Goal: Navigation & Orientation: Find specific page/section

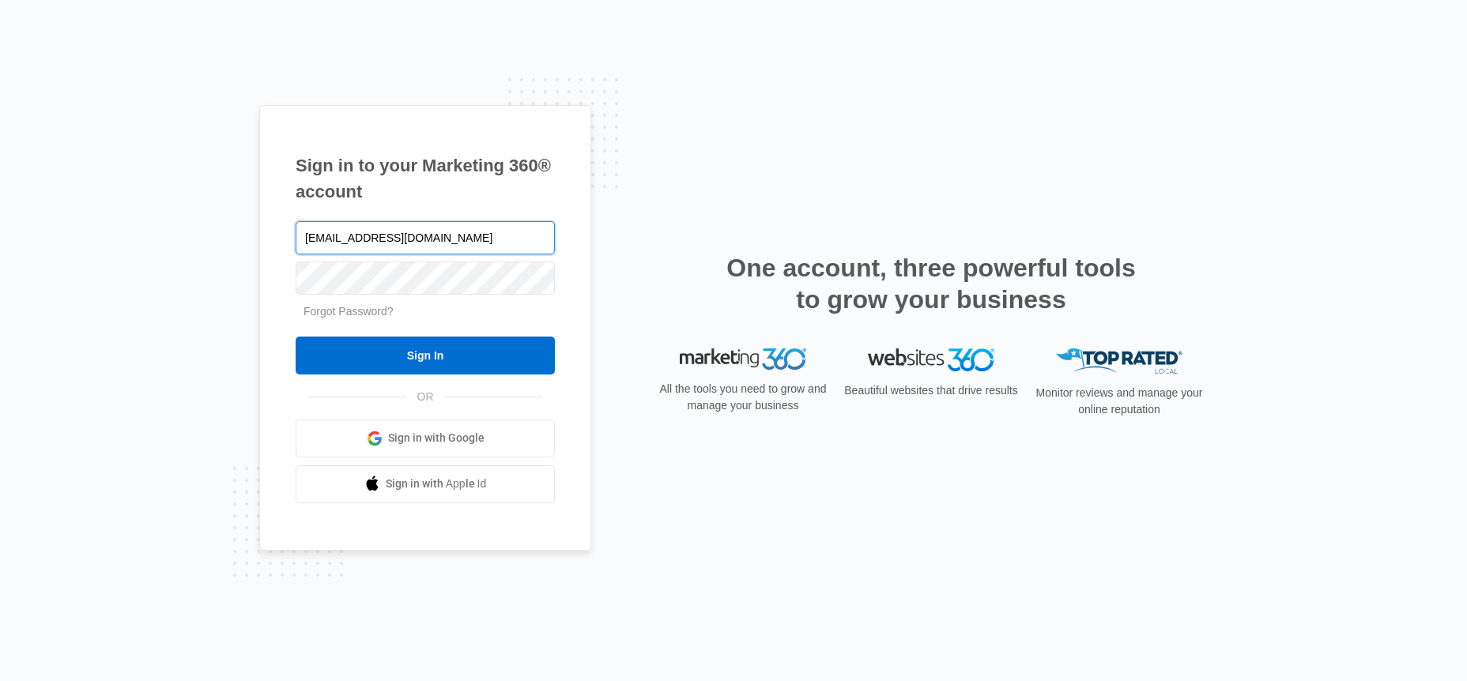
type input "[EMAIL_ADDRESS][DOMAIN_NAME]"
click at [495, 334] on form "1plusproject612@gmail.com Forgot Password? Sign In" at bounding box center [425, 296] width 259 height 156
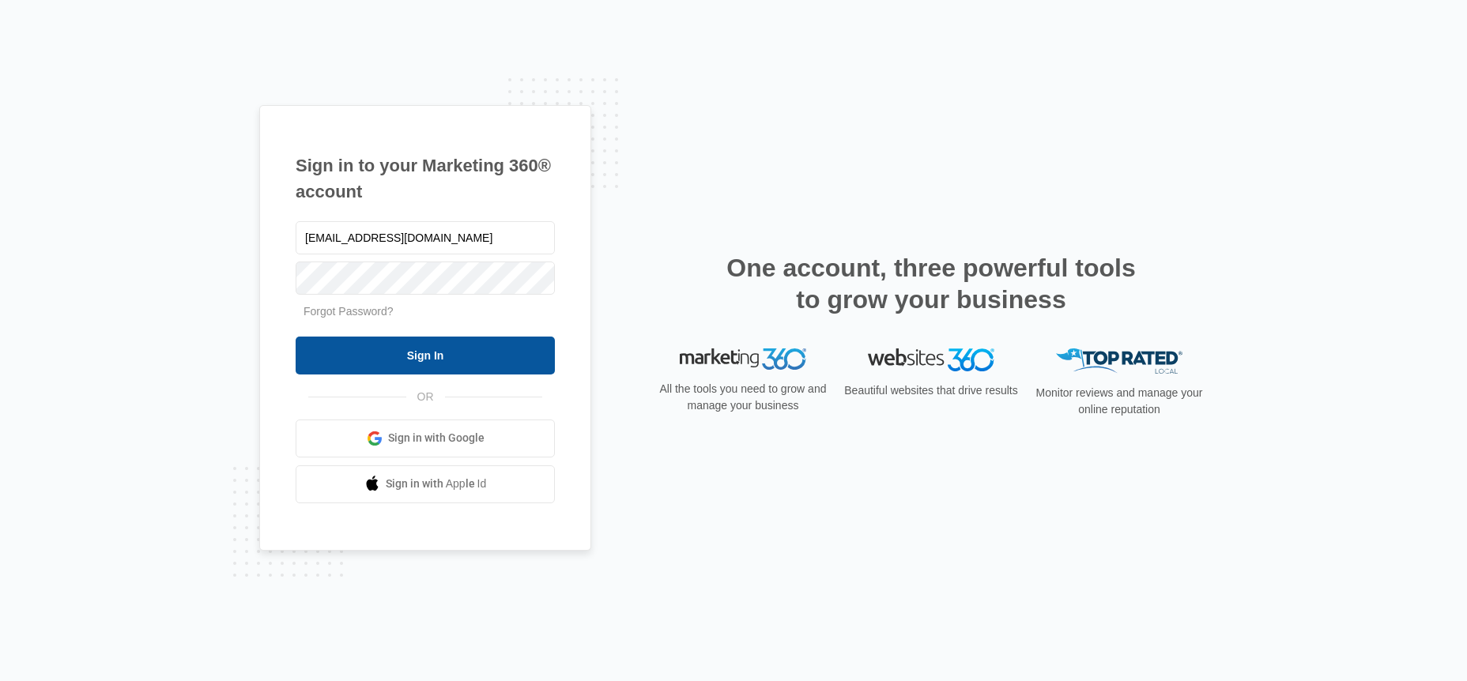
click at [496, 345] on input "Sign In" at bounding box center [425, 356] width 259 height 38
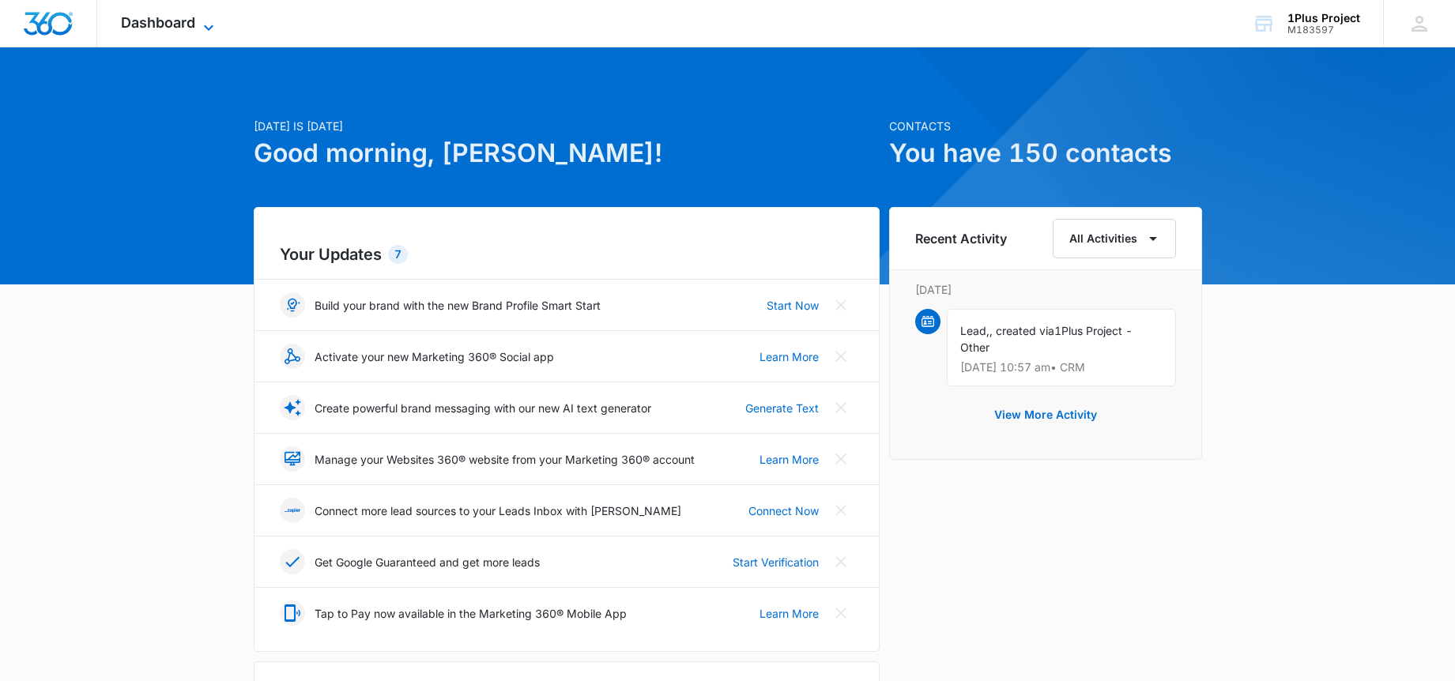
click at [151, 23] on span "Dashboard" at bounding box center [158, 22] width 74 height 17
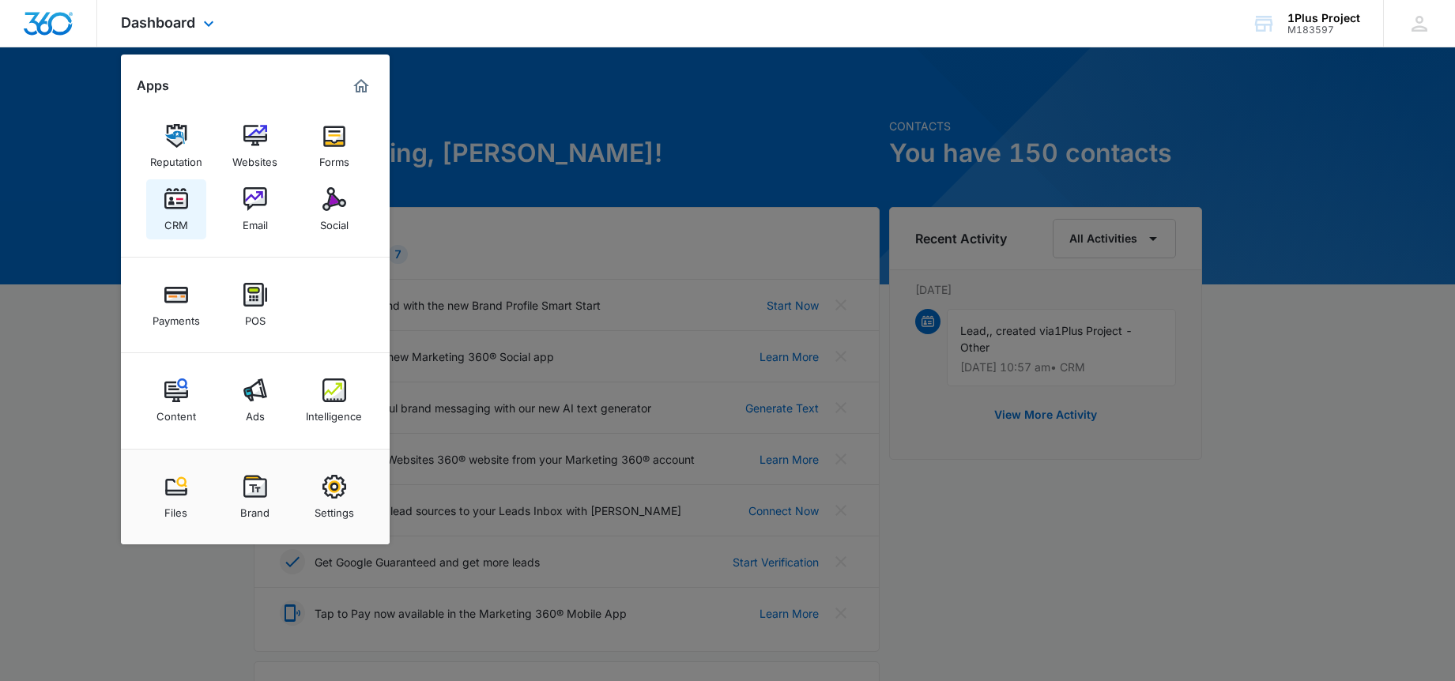
click at [179, 213] on div "CRM" at bounding box center [176, 221] width 24 height 21
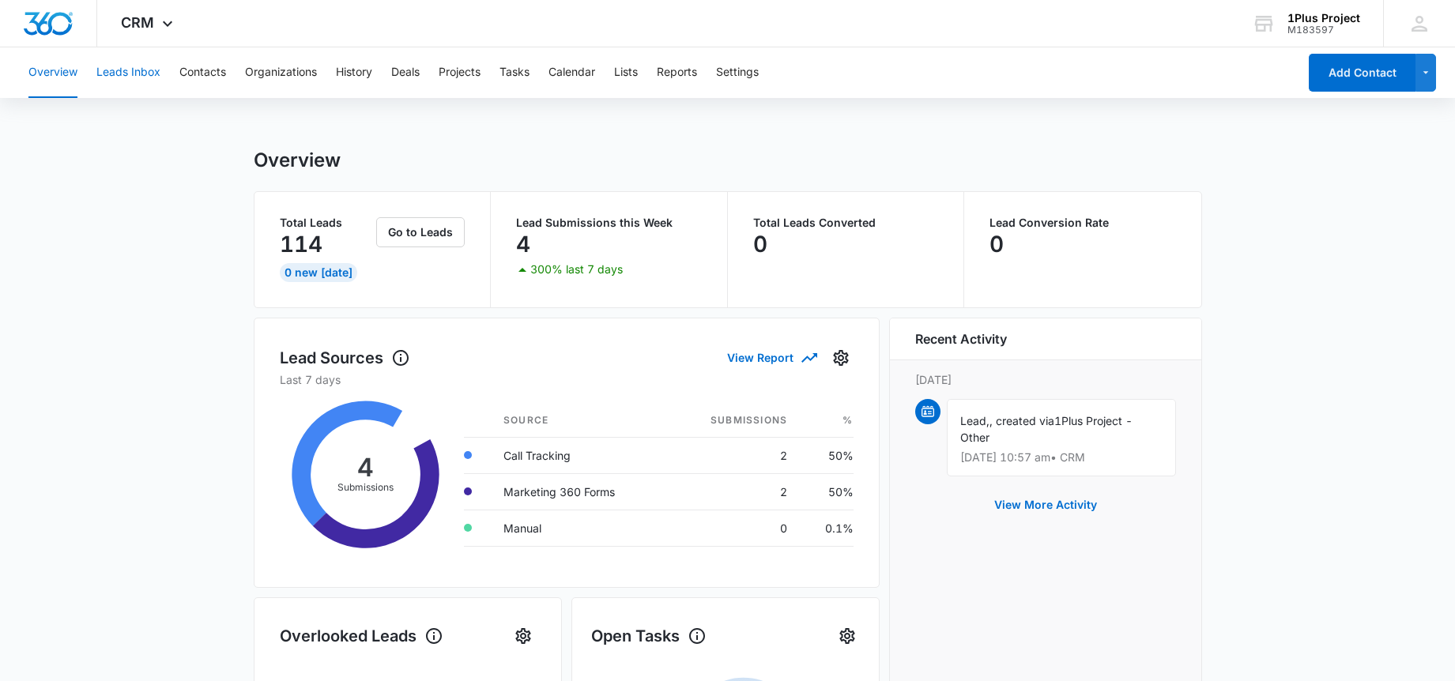
click at [134, 97] on button "Leads Inbox" at bounding box center [128, 72] width 64 height 51
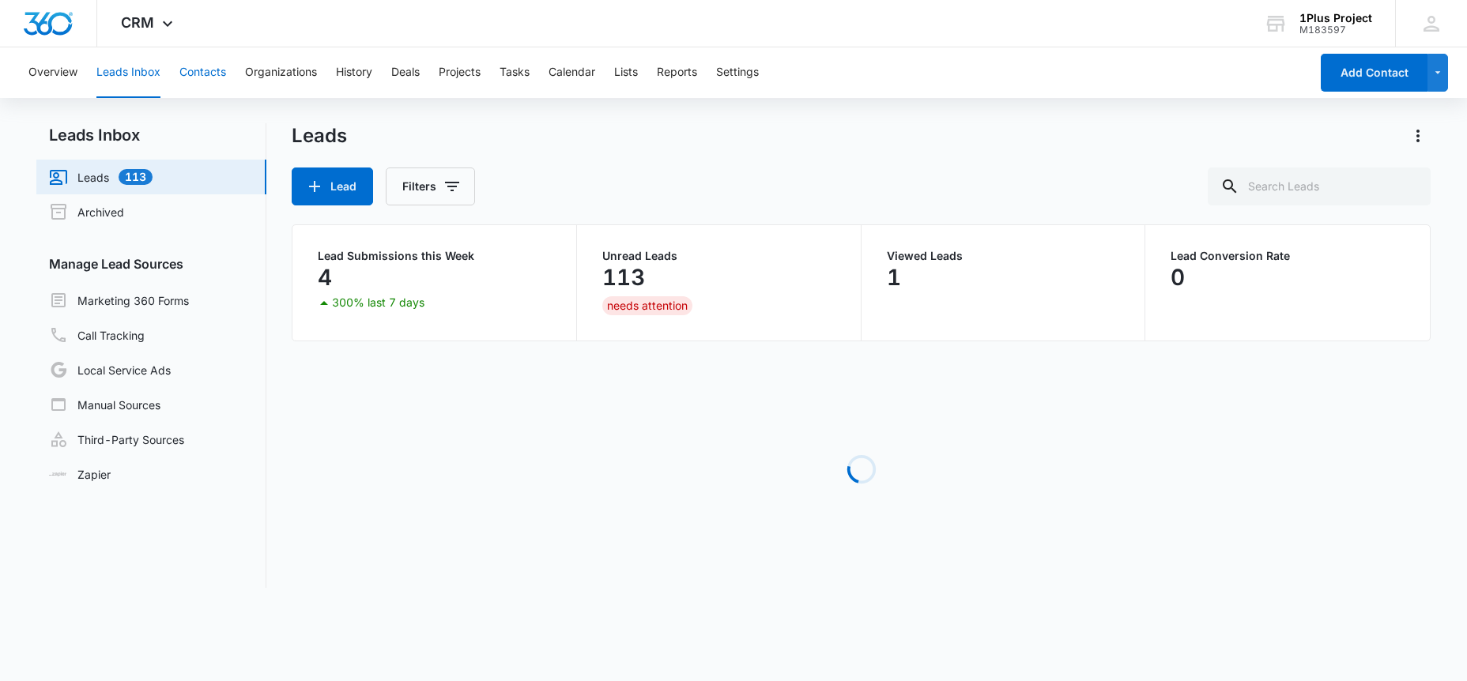
click at [199, 76] on button "Contacts" at bounding box center [202, 72] width 47 height 51
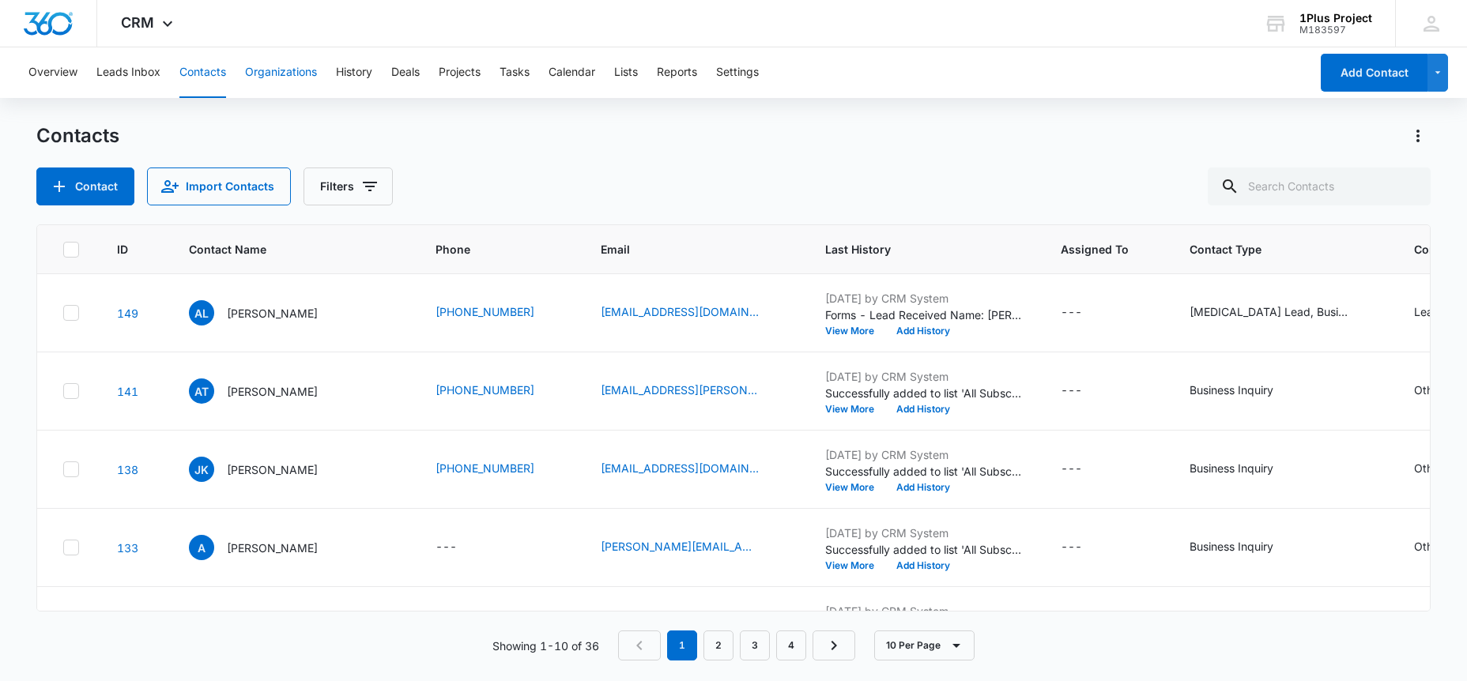
click at [254, 80] on button "Organizations" at bounding box center [281, 72] width 72 height 51
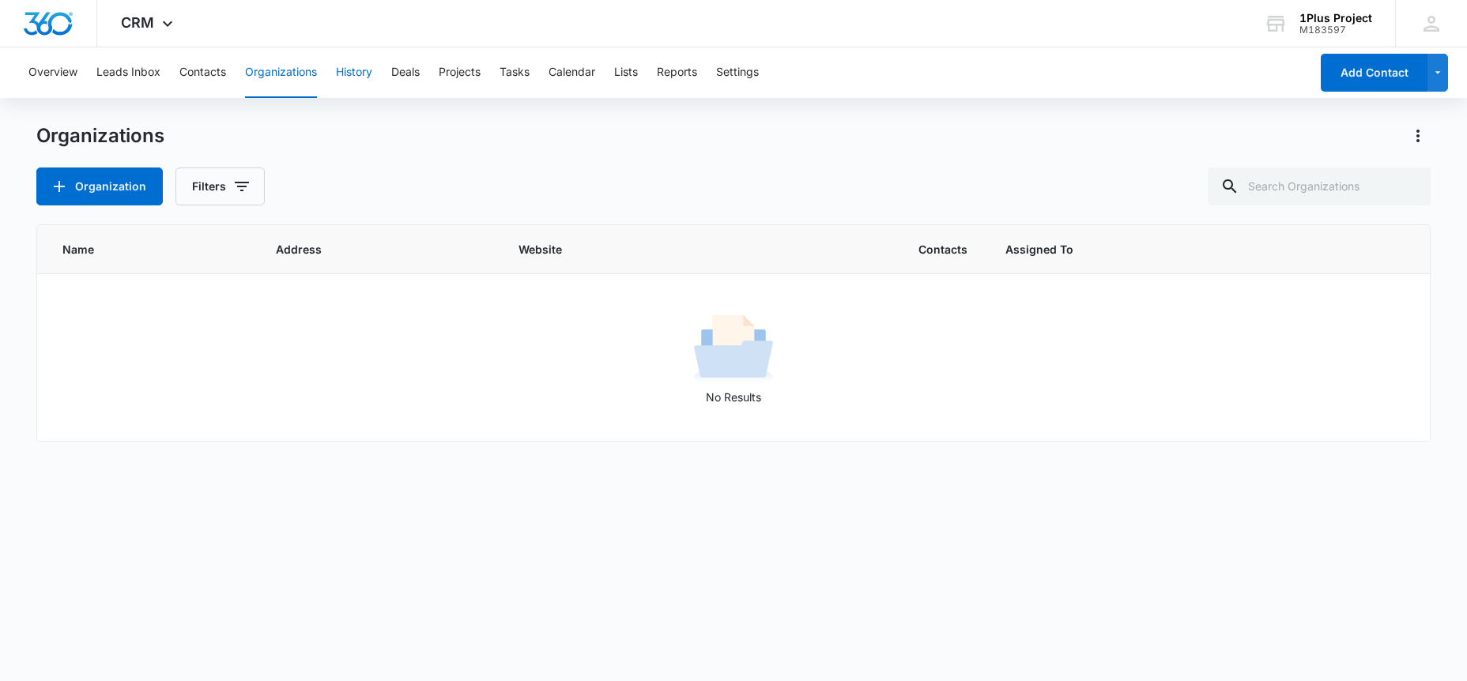
click at [342, 85] on button "History" at bounding box center [354, 72] width 36 height 51
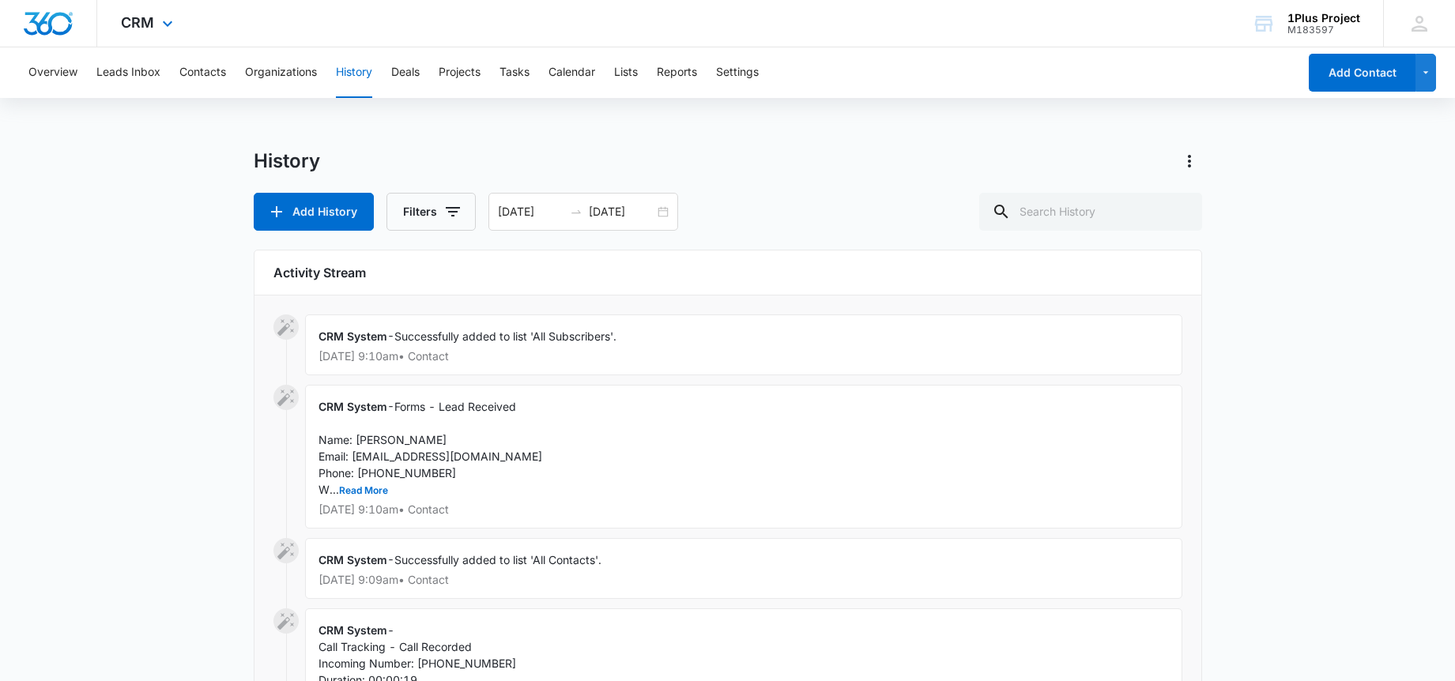
click at [156, 20] on div "CRM Apps Reputation Websites Forms CRM Email Social Payments POS Content Ads In…" at bounding box center [149, 23] width 104 height 47
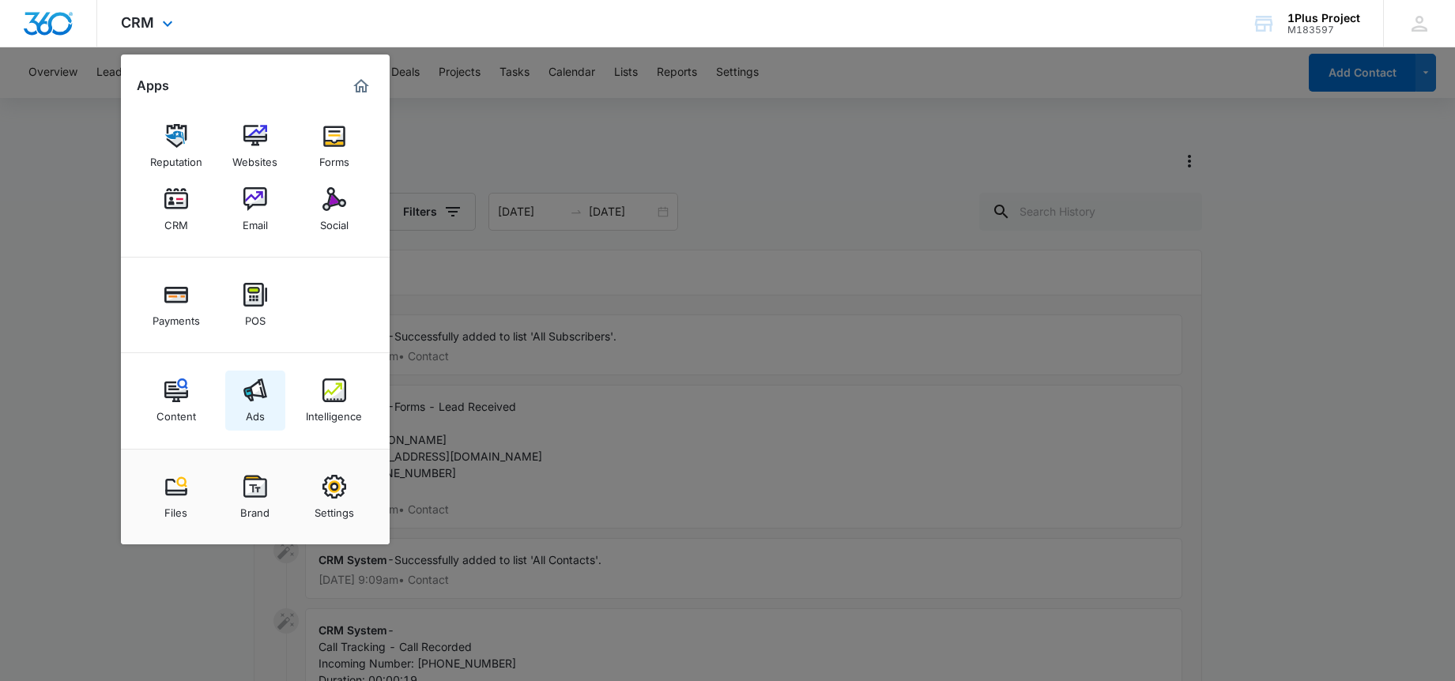
click at [245, 402] on img at bounding box center [255, 391] width 24 height 24
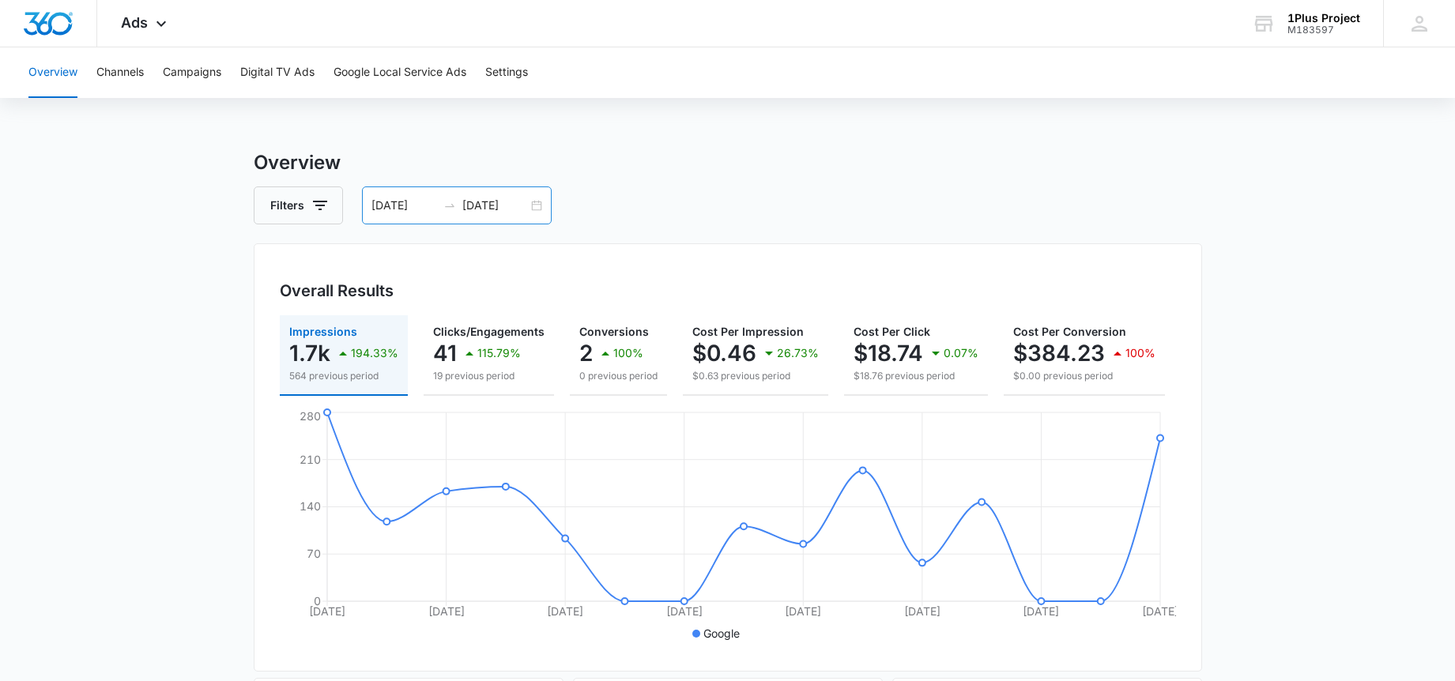
click at [443, 207] on icon "swap-right" at bounding box center [449, 205] width 13 height 13
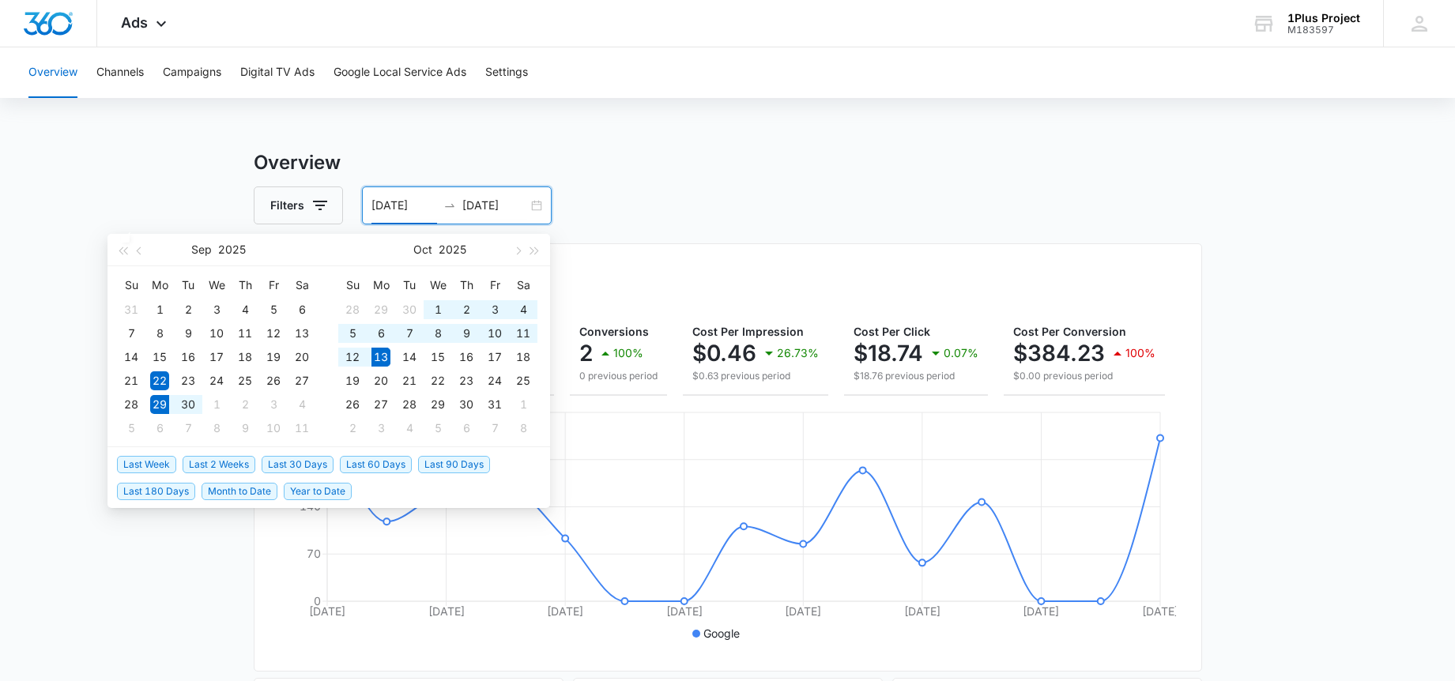
click at [235, 469] on span "Last 2 Weeks" at bounding box center [219, 464] width 73 height 17
type input "[DATE]"
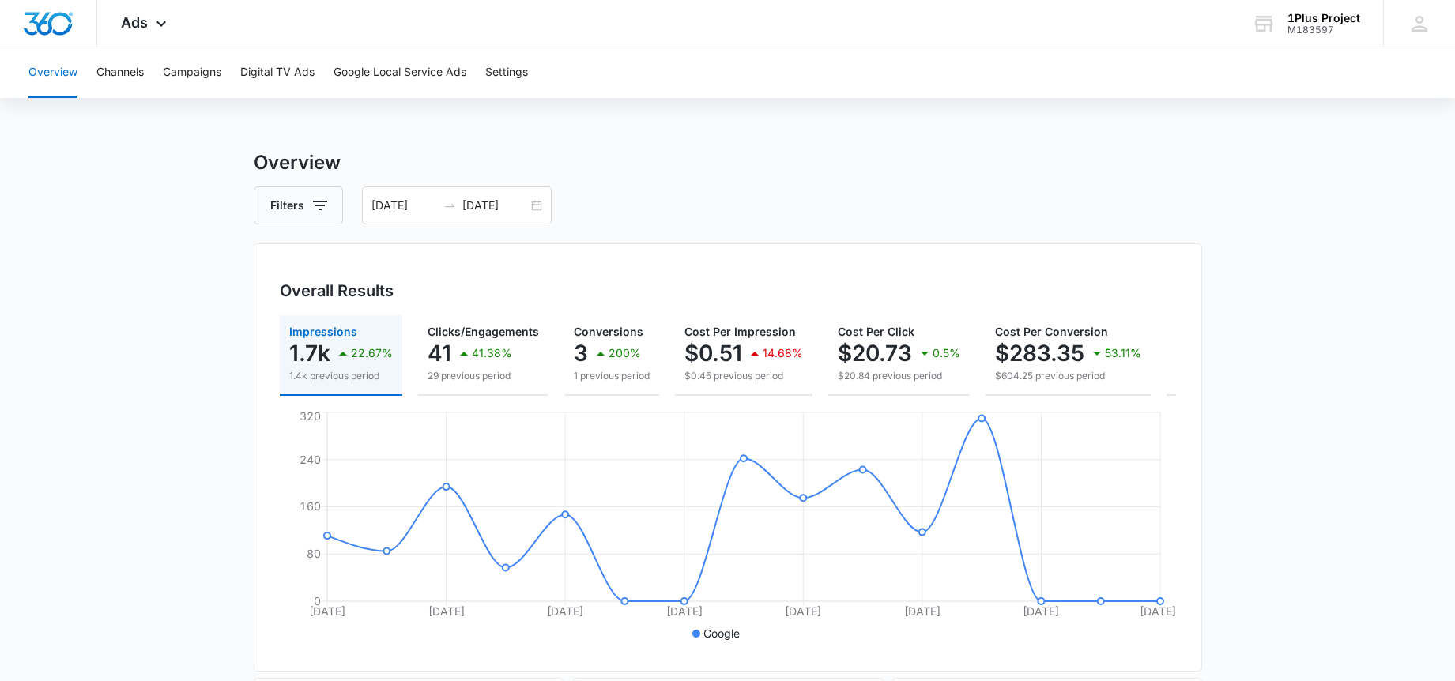
click at [101, 70] on button "Channels" at bounding box center [119, 72] width 47 height 51
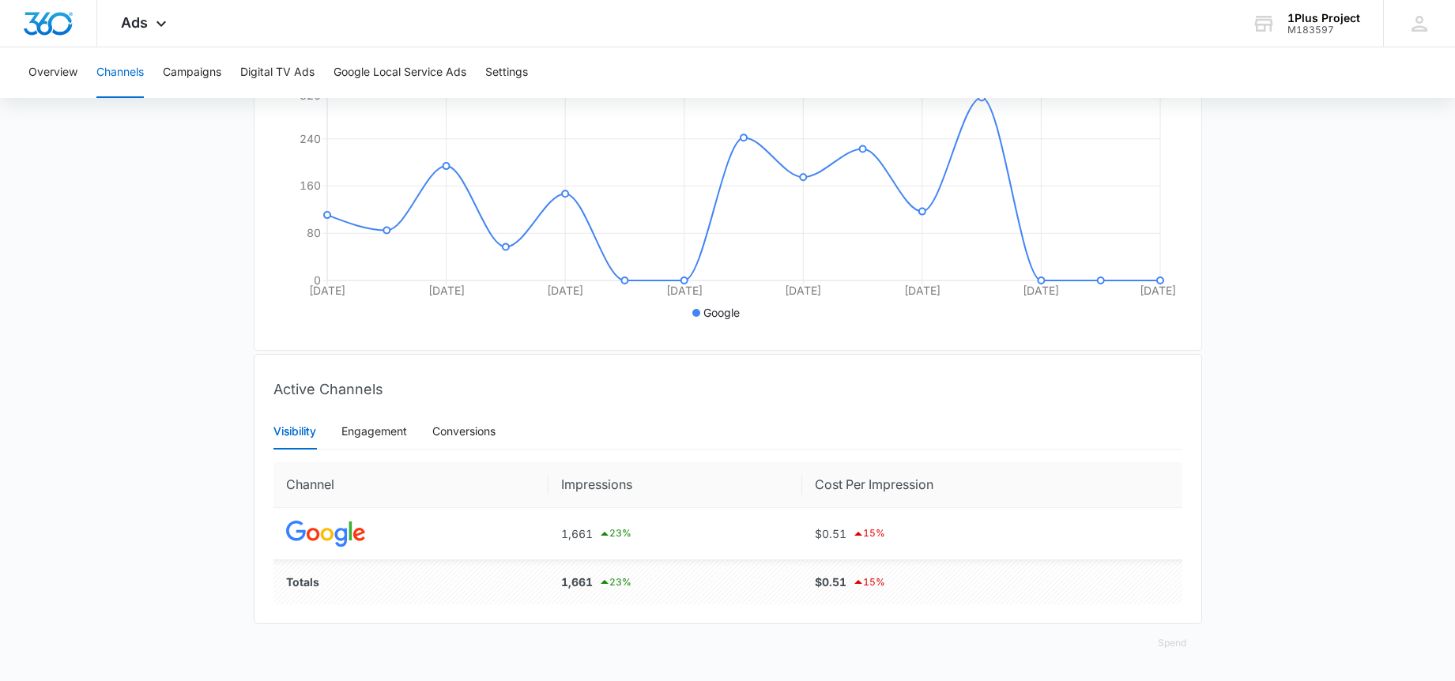
click at [319, 417] on div "Visibility Engagement Conversions" at bounding box center [384, 431] width 222 height 36
click at [378, 435] on div "Engagement" at bounding box center [374, 431] width 66 height 17
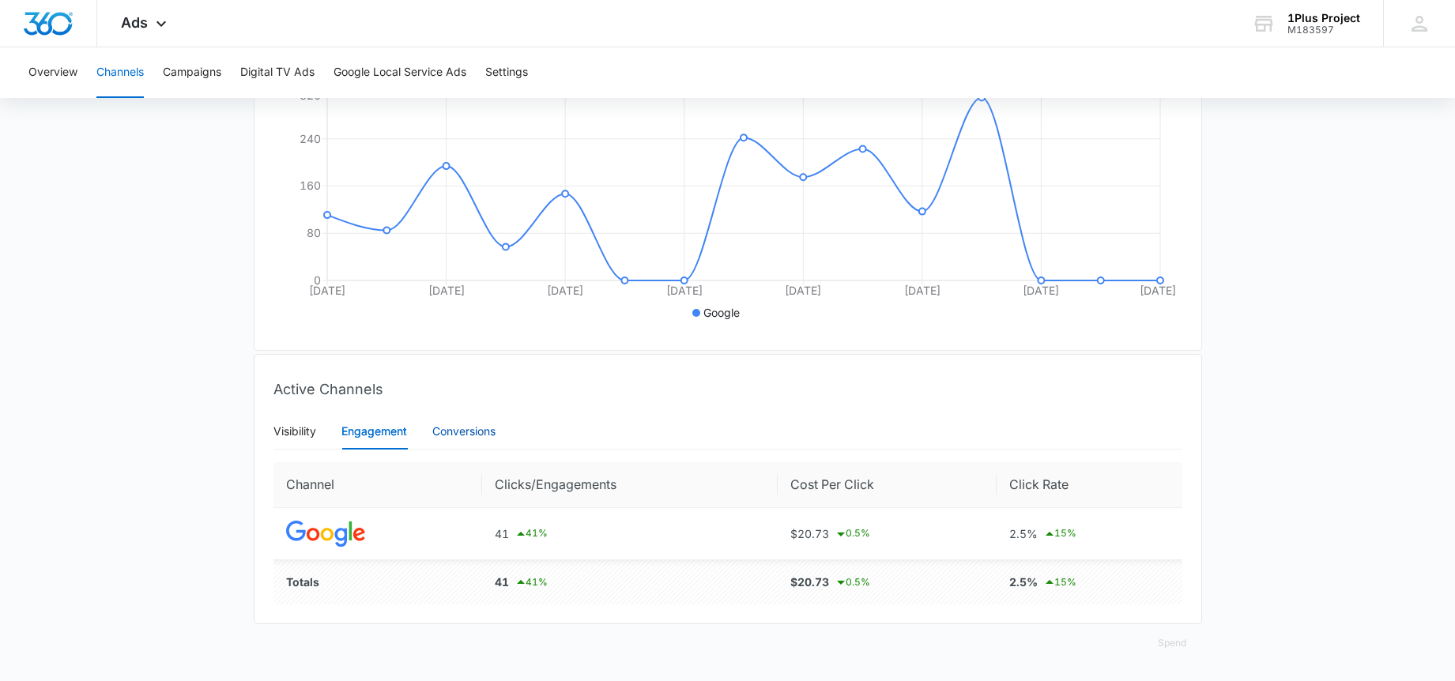
click at [451, 431] on div "Conversions" at bounding box center [463, 431] width 63 height 17
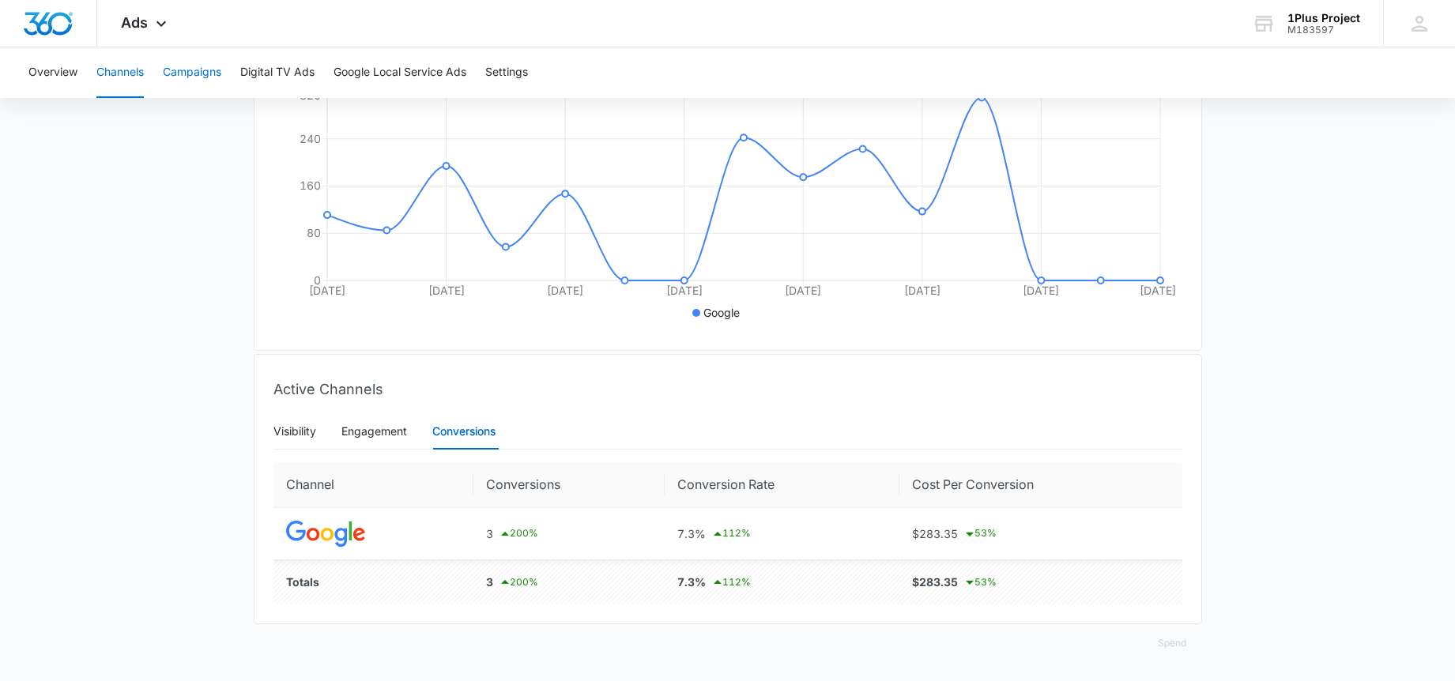
click at [192, 76] on button "Campaigns" at bounding box center [192, 72] width 58 height 51
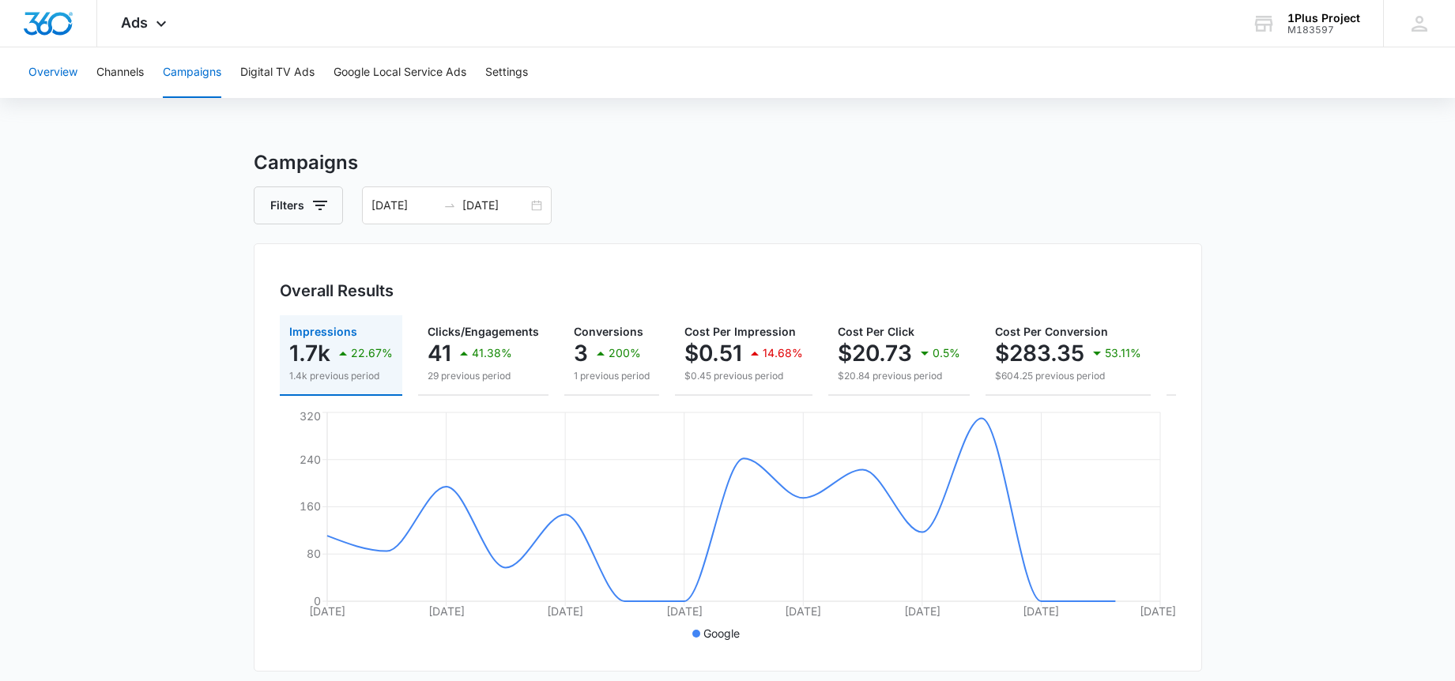
click at [38, 72] on button "Overview" at bounding box center [52, 72] width 49 height 51
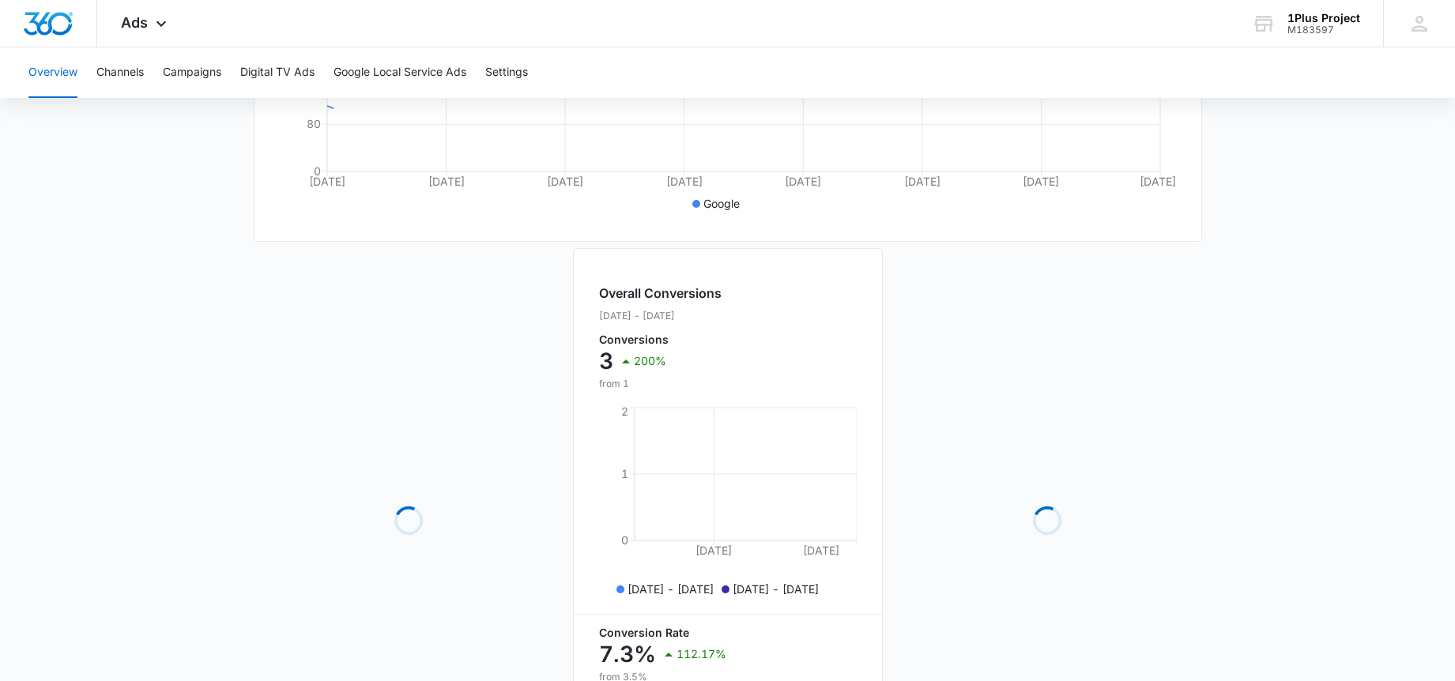
scroll to position [614, 0]
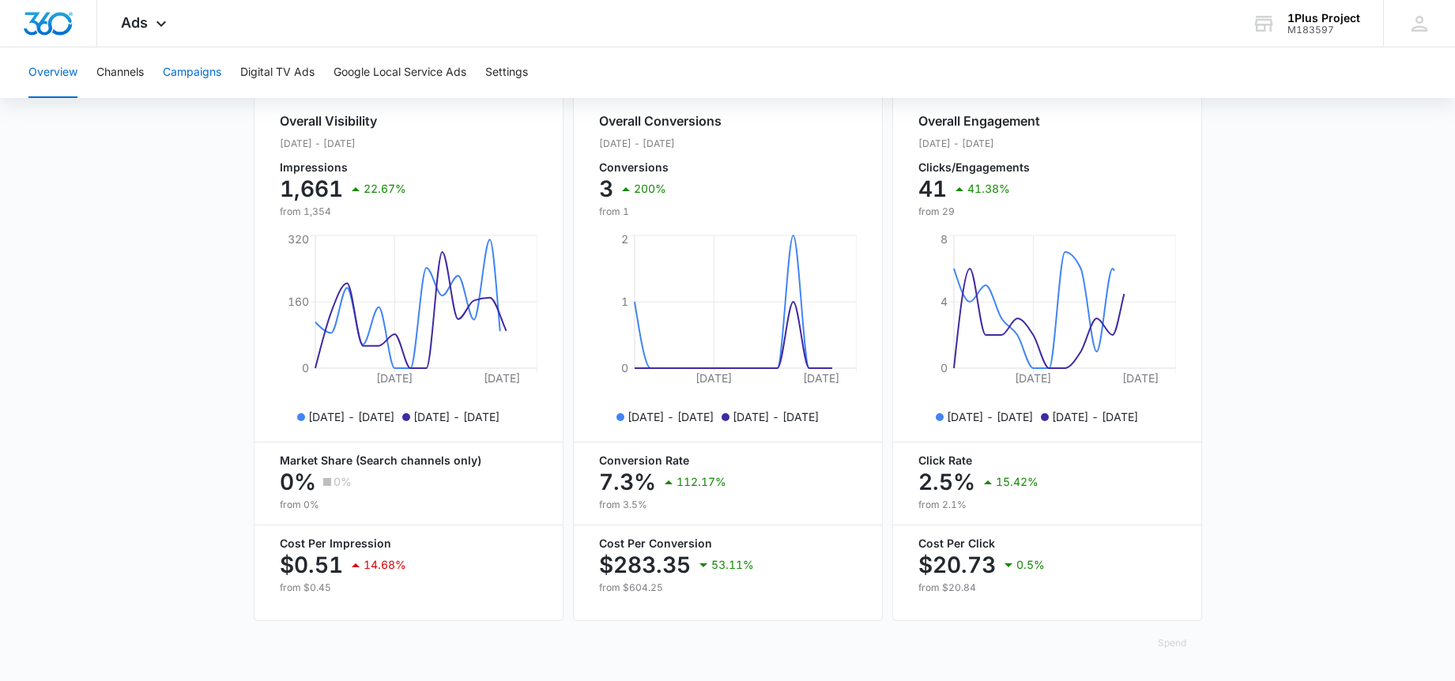
click at [217, 75] on button "Campaigns" at bounding box center [192, 72] width 58 height 51
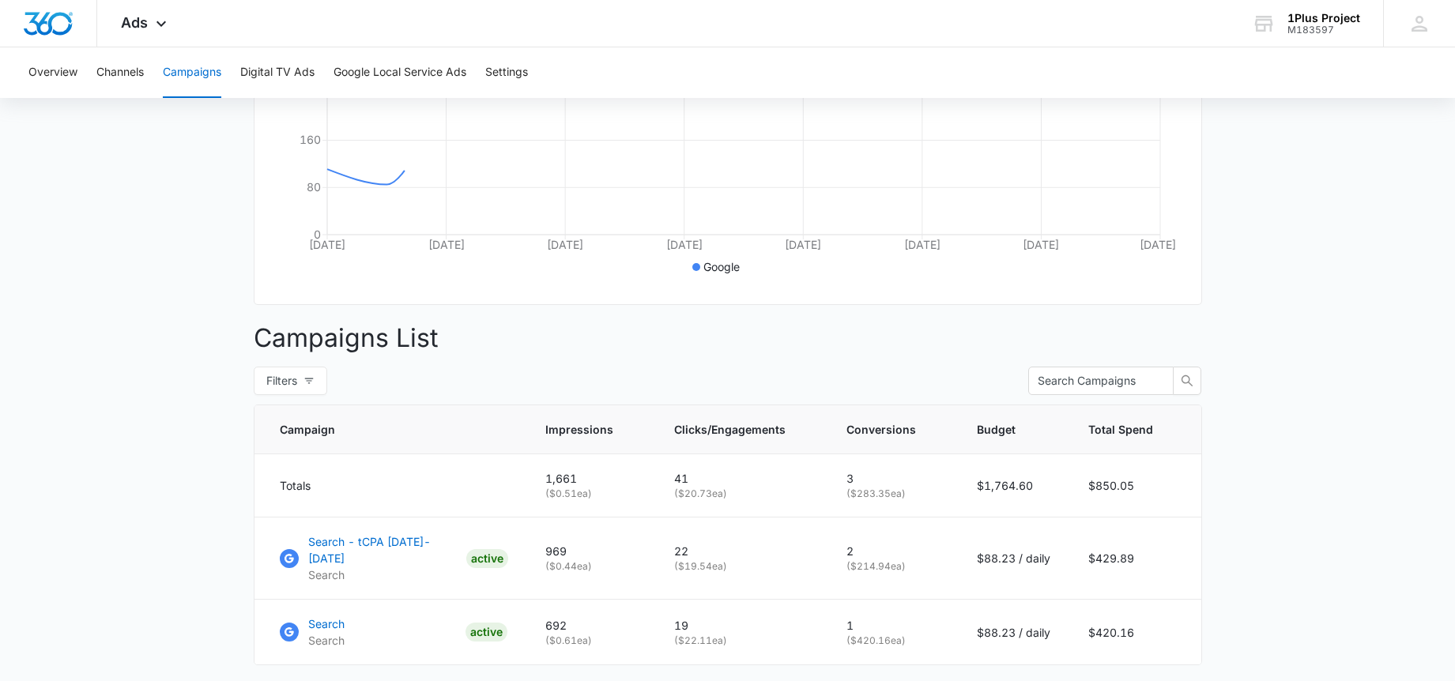
scroll to position [474, 0]
